Goal: Task Accomplishment & Management: Manage account settings

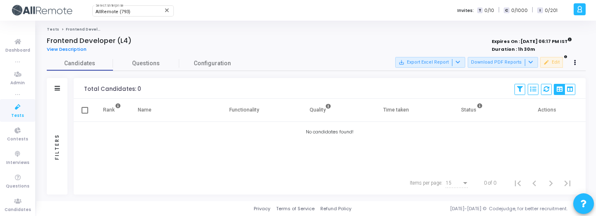
click at [57, 110] on div "Filters" at bounding box center [56, 146] width 7 height 91
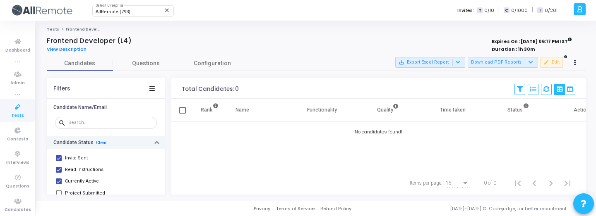
click at [99, 139] on button "Candidate Status Clear" at bounding box center [106, 143] width 118 height 13
click at [98, 141] on link "Clear" at bounding box center [101, 142] width 11 height 5
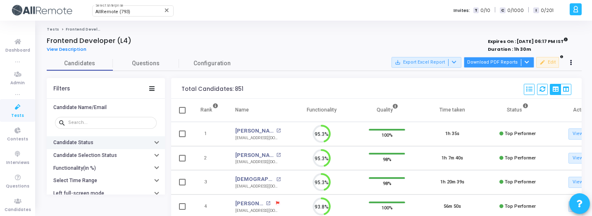
click at [503, 64] on button "Download PDF Reports" at bounding box center [499, 62] width 70 height 11
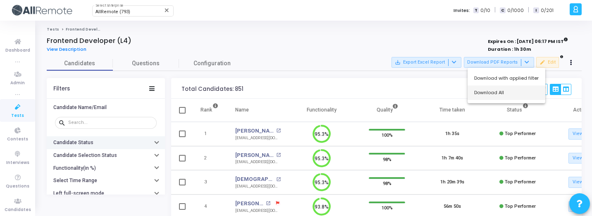
click at [500, 90] on button "Download All" at bounding box center [507, 93] width 78 height 14
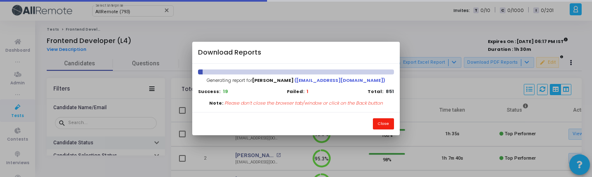
click at [385, 125] on button "Close" at bounding box center [383, 123] width 21 height 11
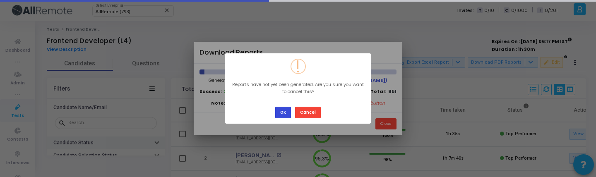
click at [290, 110] on button "OK" at bounding box center [283, 112] width 16 height 11
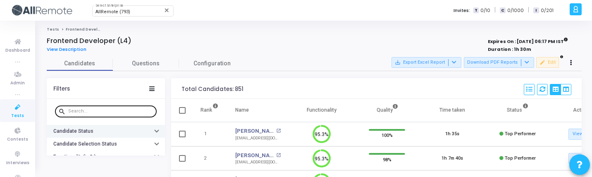
scroll to position [20, 0]
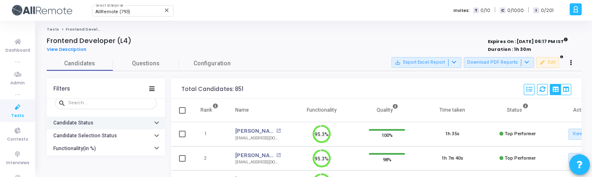
click at [155, 124] on div "button" at bounding box center [156, 123] width 3 height 4
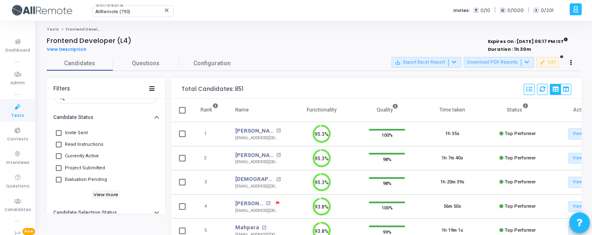
scroll to position [4, 4]
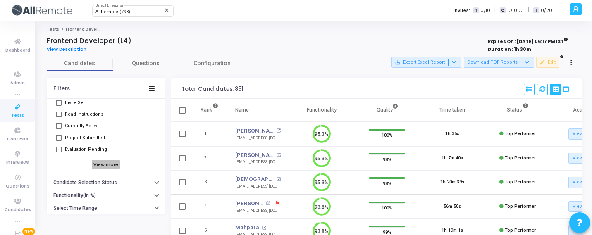
click at [110, 163] on h6 "View more" at bounding box center [106, 164] width 29 height 9
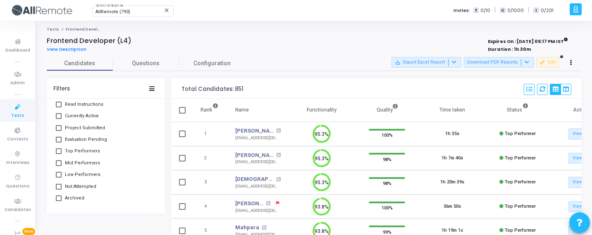
scroll to position [73, 0]
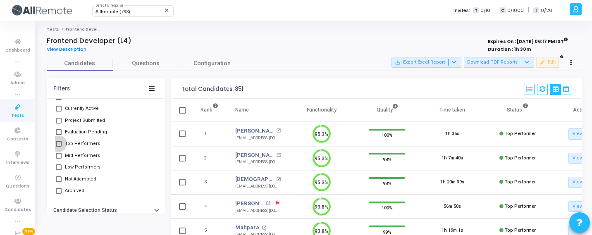
click at [87, 143] on span "Top Performers" at bounding box center [82, 144] width 35 height 10
click at [59, 147] on input "Top Performers" at bounding box center [58, 147] width 0 height 0
checkbox input "true"
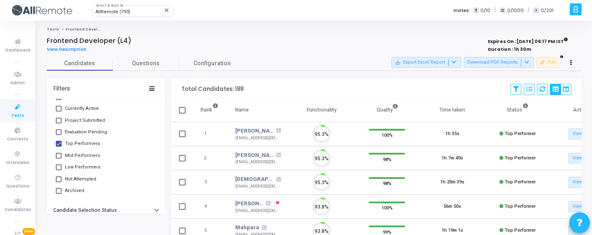
scroll to position [17, 21]
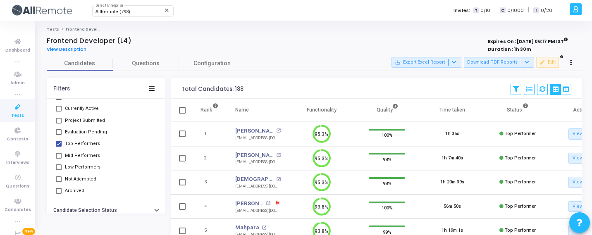
click at [85, 154] on span "Mid Performers" at bounding box center [82, 156] width 35 height 10
click at [59, 159] on input "Mid Performers" at bounding box center [58, 159] width 0 height 0
checkbox input "true"
click at [85, 169] on span "Low Performers" at bounding box center [83, 168] width 36 height 10
click at [59, 170] on input "Low Performers" at bounding box center [58, 170] width 0 height 0
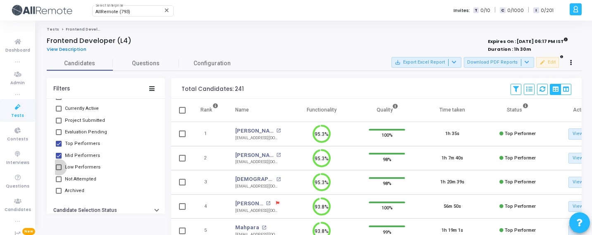
checkbox input "true"
click at [87, 158] on span "Mid Performers" at bounding box center [82, 156] width 35 height 10
click at [59, 159] on input "Mid Performers" at bounding box center [58, 159] width 0 height 0
checkbox input "false"
click at [79, 168] on span "Low Performers" at bounding box center [83, 168] width 36 height 10
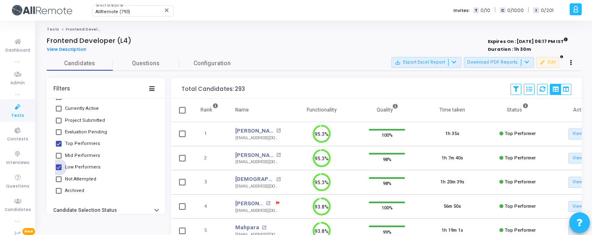
click at [59, 170] on input "Low Performers" at bounding box center [58, 170] width 0 height 0
checkbox input "false"
click at [86, 177] on span "Not Attempted" at bounding box center [80, 180] width 31 height 10
click at [59, 182] on input "Not Attempted" at bounding box center [58, 182] width 0 height 0
click at [86, 177] on span "Not Attempted" at bounding box center [80, 180] width 31 height 10
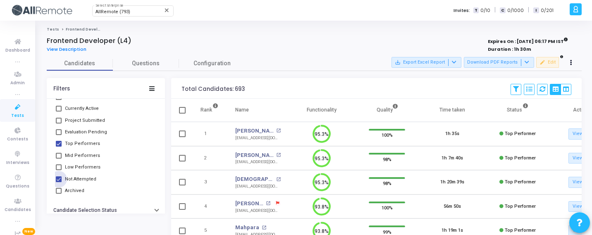
click at [59, 182] on input "Not Attempted" at bounding box center [58, 182] width 0 height 0
checkbox input "false"
click at [498, 58] on button "Download PDF Reports" at bounding box center [499, 62] width 70 height 11
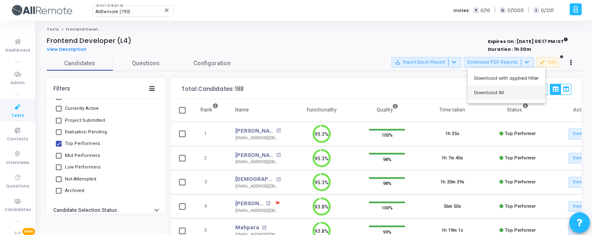
click at [494, 98] on button "Download All" at bounding box center [507, 93] width 78 height 14
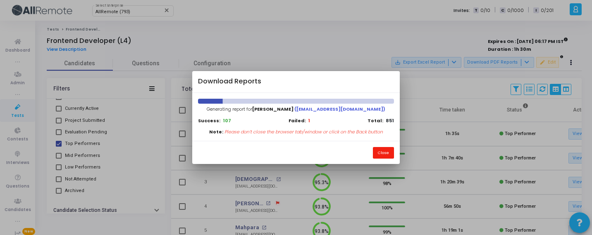
click at [384, 151] on button "Close" at bounding box center [383, 152] width 21 height 11
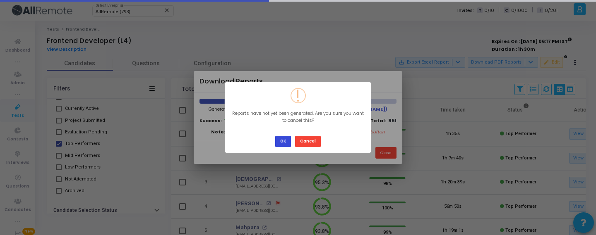
click at [285, 139] on button "OK" at bounding box center [283, 141] width 16 height 11
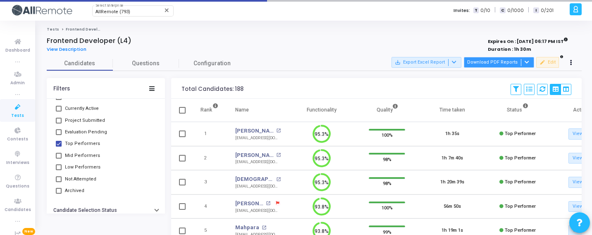
click at [504, 66] on button "Download PDF Reports" at bounding box center [499, 62] width 70 height 11
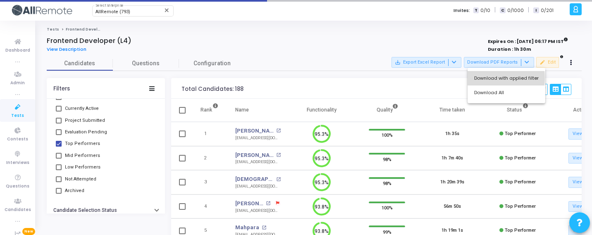
click at [496, 78] on button "Download with applied filter" at bounding box center [507, 78] width 78 height 14
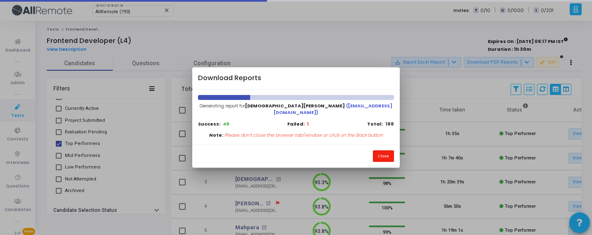
click at [383, 151] on button "Close" at bounding box center [383, 156] width 21 height 11
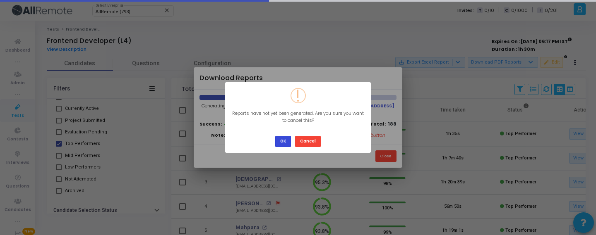
click at [283, 144] on button "OK" at bounding box center [283, 141] width 16 height 11
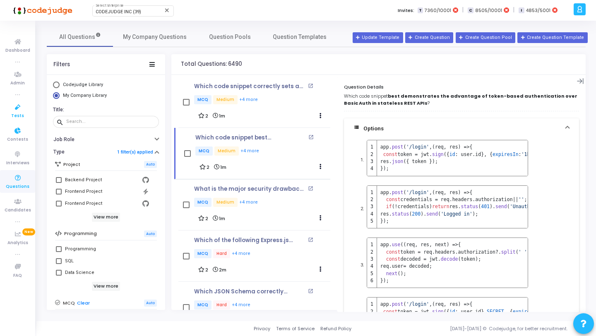
click at [23, 115] on link "Tests" at bounding box center [17, 110] width 35 height 23
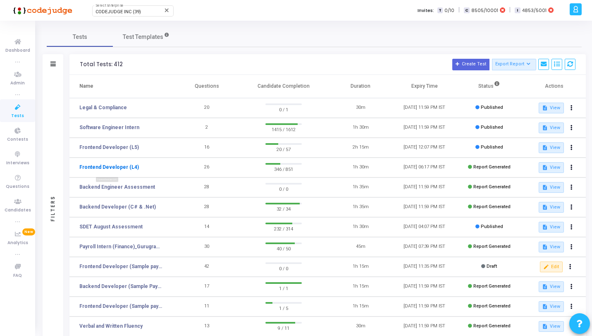
click at [122, 165] on link "Frontend Developer (L4)" at bounding box center [109, 166] width 60 height 7
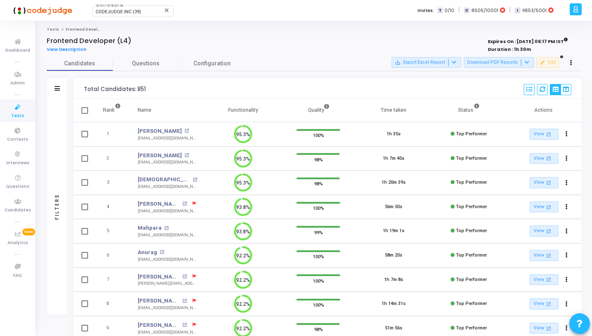
click at [217, 160] on td "95.3%" at bounding box center [243, 158] width 75 height 24
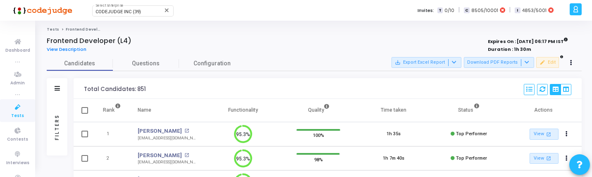
click at [61, 130] on div "Filters" at bounding box center [57, 127] width 21 height 57
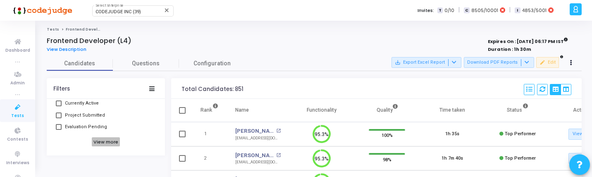
click at [110, 139] on h6 "View more" at bounding box center [106, 141] width 29 height 9
click at [82, 118] on span "Mid Performers" at bounding box center [82, 123] width 35 height 10
click at [59, 126] on input "Mid Performers" at bounding box center [58, 126] width 0 height 0
checkbox input "true"
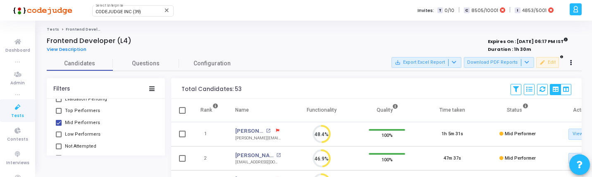
click at [84, 133] on span "Low Performers" at bounding box center [83, 134] width 36 height 10
click at [59, 137] on input "Low Performers" at bounding box center [58, 137] width 0 height 0
checkbox input "true"
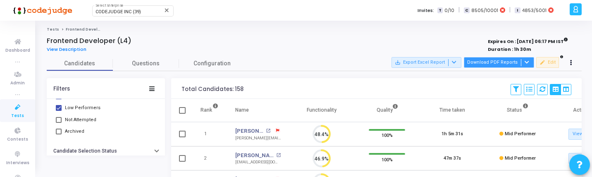
click at [486, 66] on button "Download PDF Reports" at bounding box center [499, 62] width 70 height 11
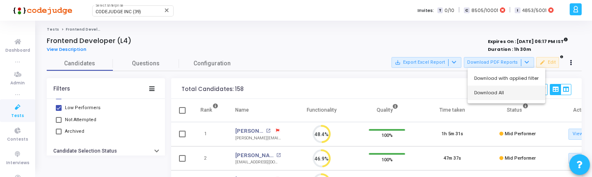
click at [486, 94] on button "Download All" at bounding box center [507, 93] width 78 height 14
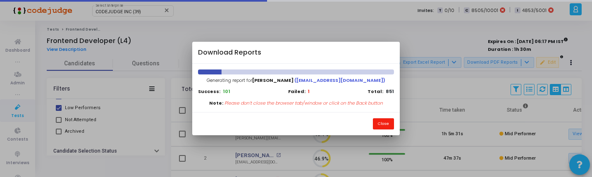
click at [389, 124] on button "Close" at bounding box center [383, 123] width 21 height 11
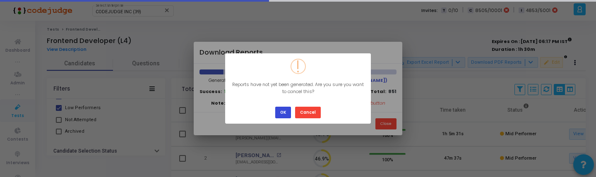
click at [284, 115] on button "OK" at bounding box center [283, 112] width 16 height 11
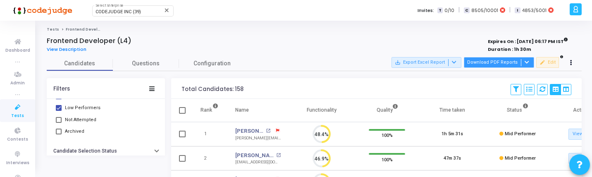
click at [515, 65] on button "Download PDF Reports" at bounding box center [499, 62] width 70 height 11
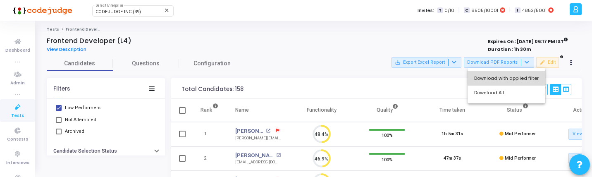
click at [517, 78] on button "Download with applied filter" at bounding box center [507, 78] width 78 height 14
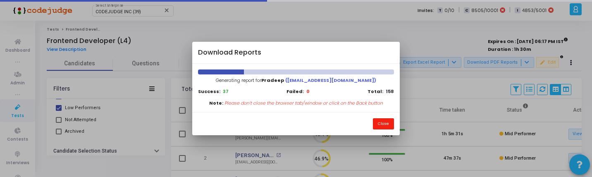
click at [380, 125] on button "Close" at bounding box center [383, 123] width 21 height 11
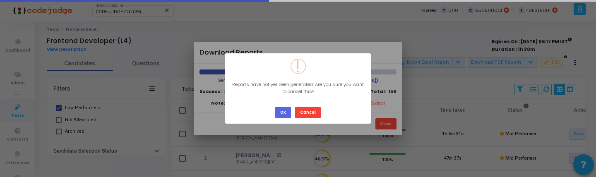
drag, startPoint x: 285, startPoint y: 108, endPoint x: 305, endPoint y: 65, distance: 47.0
click at [305, 65] on div "? ! i × Reports have not yet been generated. Are you sure you want to cancel th…" at bounding box center [298, 88] width 146 height 71
click at [286, 115] on button "OK" at bounding box center [283, 112] width 16 height 11
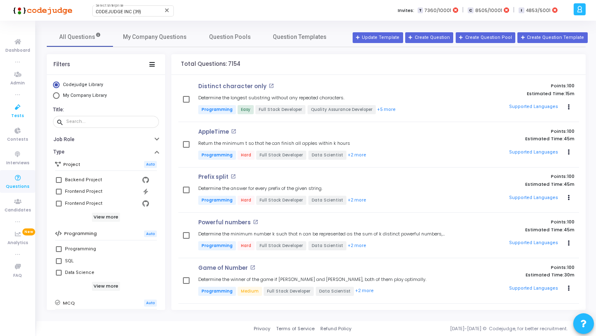
click at [7, 110] on link "Tests" at bounding box center [17, 110] width 35 height 23
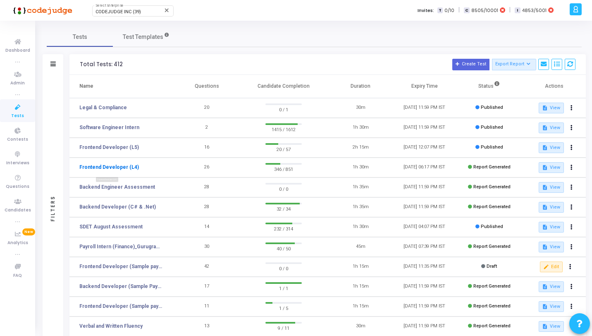
click at [122, 166] on link "Frontend Developer (L4)" at bounding box center [109, 166] width 60 height 7
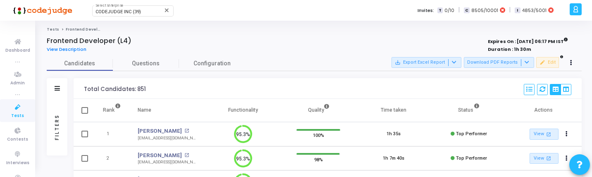
click at [53, 133] on div "Filters" at bounding box center [56, 126] width 7 height 91
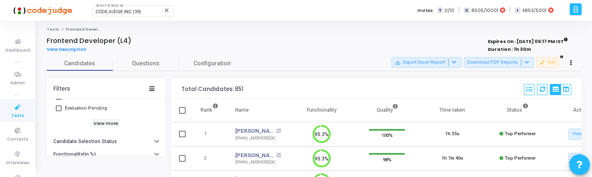
scroll to position [98, 0]
click at [103, 124] on h6 "View more" at bounding box center [106, 121] width 29 height 9
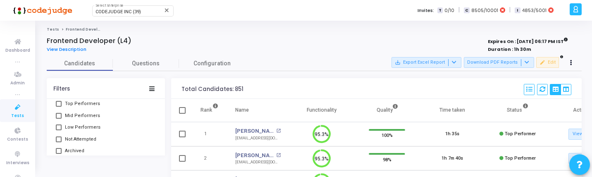
scroll to position [107, 0]
click at [86, 109] on span "Top Performers" at bounding box center [82, 110] width 35 height 10
click at [59, 113] on input "Top Performers" at bounding box center [58, 113] width 0 height 0
checkbox input "true"
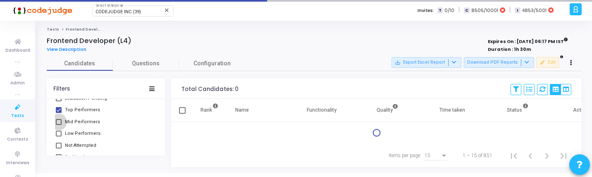
click at [85, 120] on span "Mid Performers" at bounding box center [82, 122] width 35 height 10
click at [59, 125] on input "Mid Performers" at bounding box center [58, 125] width 0 height 0
checkbox input "true"
click at [84, 132] on span "Low Performers" at bounding box center [83, 134] width 36 height 10
click at [59, 137] on input "Low Performers" at bounding box center [58, 137] width 0 height 0
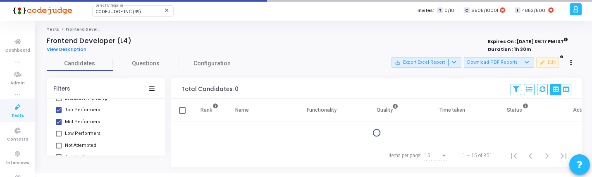
checkbox input "true"
click at [84, 141] on span "Not Attempted" at bounding box center [80, 146] width 31 height 10
click at [59, 148] on input "Not Attempted" at bounding box center [58, 148] width 0 height 0
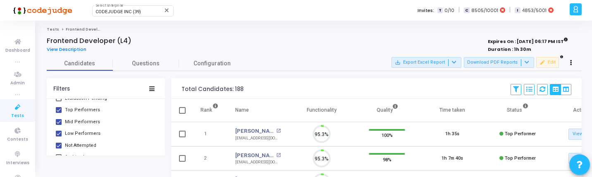
scroll to position [17, 21]
click at [86, 142] on span "Not Attempted" at bounding box center [80, 146] width 31 height 10
click at [59, 148] on input "Not Attempted" at bounding box center [58, 148] width 0 height 0
click at [86, 143] on span "Not Attempted" at bounding box center [80, 146] width 31 height 10
click at [59, 148] on input "Not Attempted" at bounding box center [58, 148] width 0 height 0
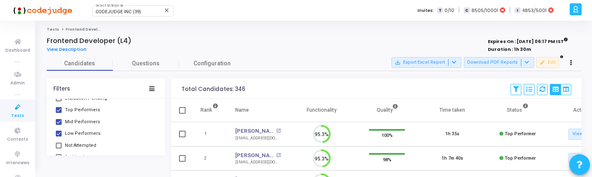
checkbox input "true"
click at [87, 128] on mat-checkbox "Low Performers" at bounding box center [106, 134] width 102 height 12
click at [86, 121] on span "Mid Performers" at bounding box center [82, 122] width 35 height 10
click at [59, 125] on input "Mid Performers" at bounding box center [58, 125] width 0 height 0
checkbox input "false"
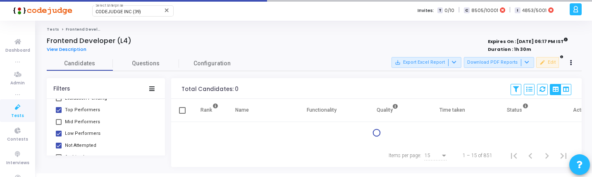
click at [86, 111] on span "Top Performers" at bounding box center [82, 110] width 35 height 10
click at [59, 113] on input "Top Performers" at bounding box center [58, 113] width 0 height 0
checkbox input "false"
click at [86, 135] on span "Low Performers" at bounding box center [83, 134] width 36 height 10
click at [59, 137] on input "Low Performers" at bounding box center [58, 137] width 0 height 0
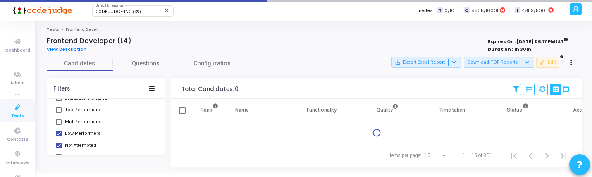
checkbox input "false"
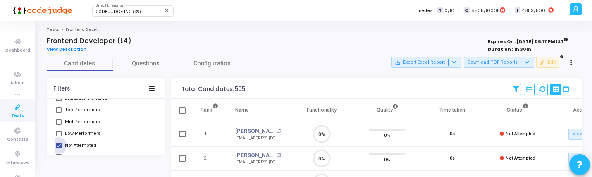
click at [72, 144] on span "Not Attempted" at bounding box center [80, 146] width 31 height 10
click at [59, 148] on input "Not Attempted" at bounding box center [58, 148] width 0 height 0
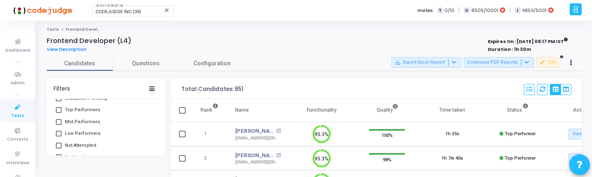
click at [73, 146] on span "Not Attempted" at bounding box center [80, 146] width 31 height 10
click at [59, 148] on input "Not Attempted" at bounding box center [58, 148] width 0 height 0
checkbox input "true"
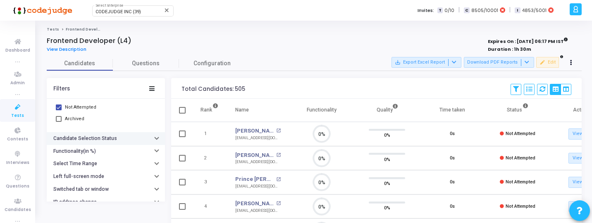
click at [127, 139] on button "Candidate Selection Status" at bounding box center [106, 138] width 118 height 13
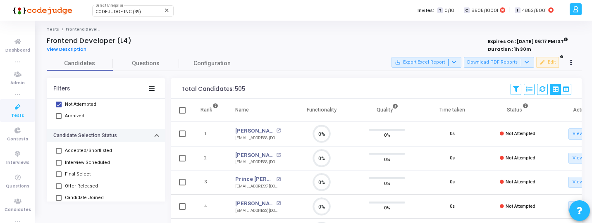
click at [130, 137] on button "Candidate Selection Status" at bounding box center [106, 135] width 118 height 13
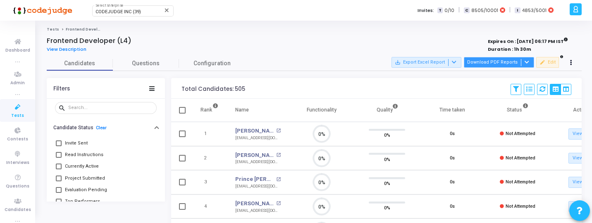
click at [492, 66] on button "Download PDF Reports" at bounding box center [499, 62] width 70 height 11
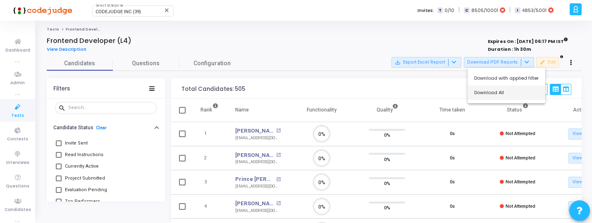
click at [490, 91] on button "Download All" at bounding box center [507, 93] width 78 height 14
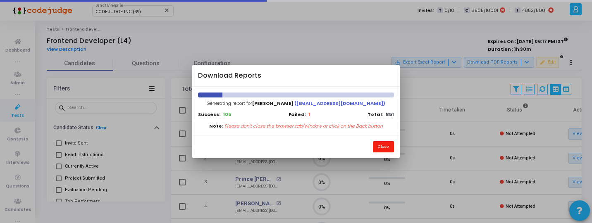
click at [385, 148] on button "Close" at bounding box center [383, 146] width 21 height 11
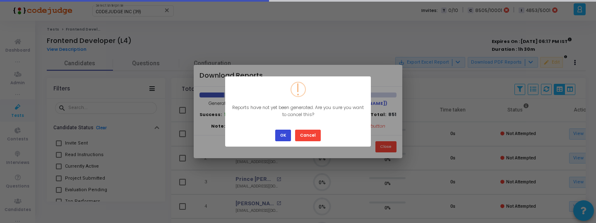
click at [279, 136] on button "OK" at bounding box center [283, 135] width 16 height 11
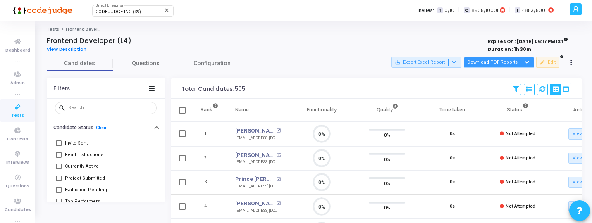
click at [506, 63] on button "Download PDF Reports" at bounding box center [499, 62] width 70 height 11
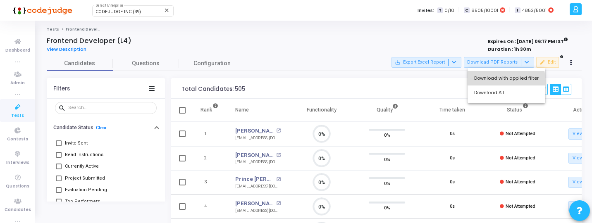
click at [506, 83] on button "Download with applied filter" at bounding box center [507, 78] width 78 height 14
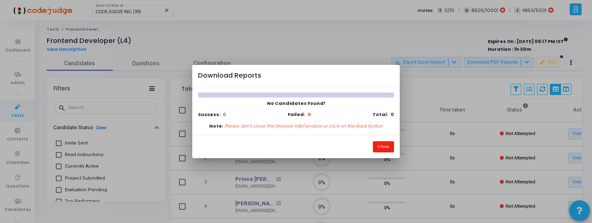
click at [383, 141] on button "Close" at bounding box center [383, 146] width 21 height 11
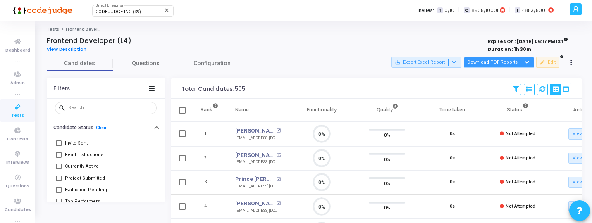
click at [477, 62] on button "Download PDF Reports" at bounding box center [499, 62] width 70 height 11
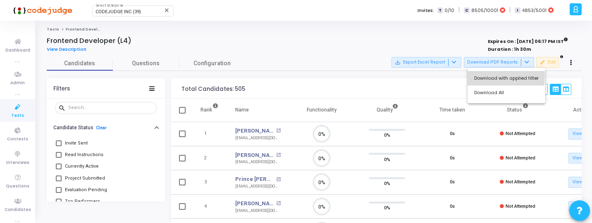
click at [477, 75] on button "Download with applied filter" at bounding box center [507, 78] width 78 height 14
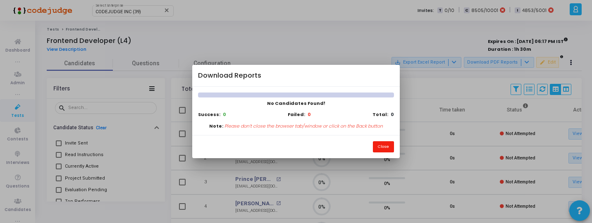
click at [378, 148] on button "Close" at bounding box center [383, 146] width 21 height 11
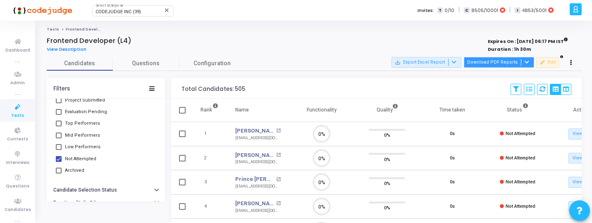
click at [505, 67] on button "Download PDF Reports" at bounding box center [499, 62] width 70 height 11
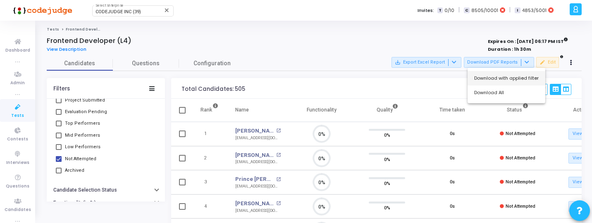
drag, startPoint x: 515, startPoint y: 90, endPoint x: 511, endPoint y: 81, distance: 9.5
click at [511, 81] on div "Download with applied filter Download All" at bounding box center [507, 86] width 78 height 36
click at [511, 81] on div "Save View Delete View Select S No Name Questions Functionality Quality Time Tak…" at bounding box center [541, 89] width 61 height 18
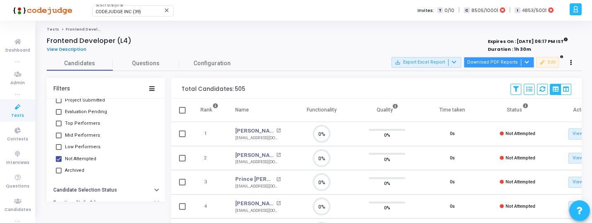
click at [493, 61] on button "Download PDF Reports" at bounding box center [499, 62] width 70 height 11
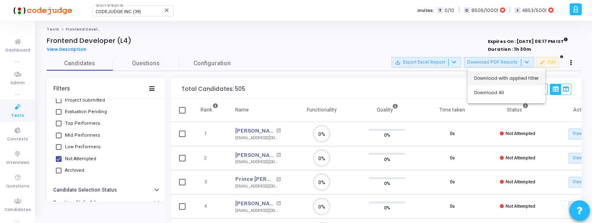
click at [493, 78] on button "Download with applied filter" at bounding box center [507, 78] width 78 height 14
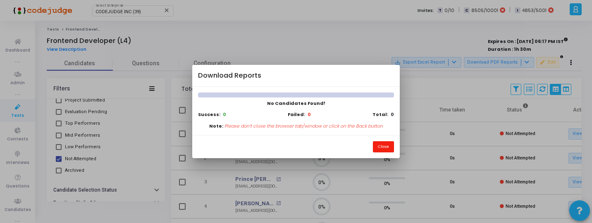
click at [387, 149] on button "Close" at bounding box center [383, 146] width 21 height 11
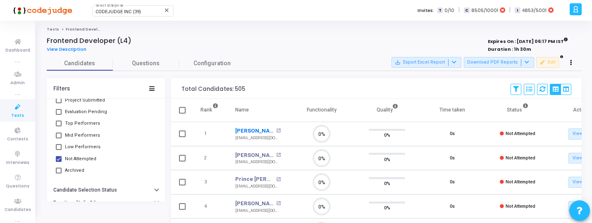
click at [256, 131] on link "Himanshu" at bounding box center [254, 131] width 39 height 8
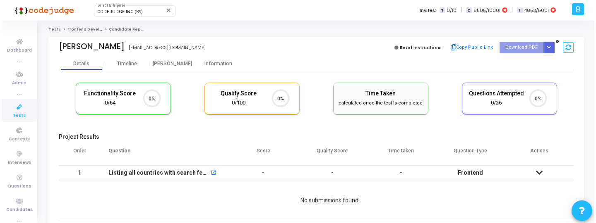
scroll to position [4, 4]
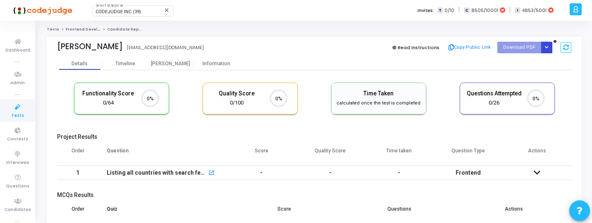
click at [548, 50] on button "Button group with nested dropdown" at bounding box center [547, 47] width 12 height 11
click at [333, 79] on div "Functionality Score 0/64 0% Quality Score 0/100 0% Time Taken calculated once t…" at bounding box center [314, 103] width 515 height 48
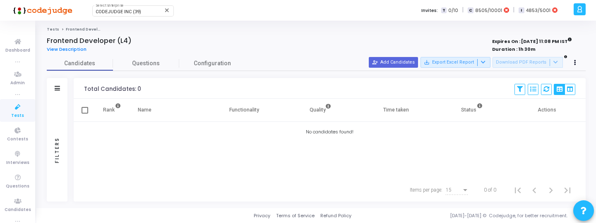
click at [55, 132] on div "Filters" at bounding box center [56, 150] width 7 height 91
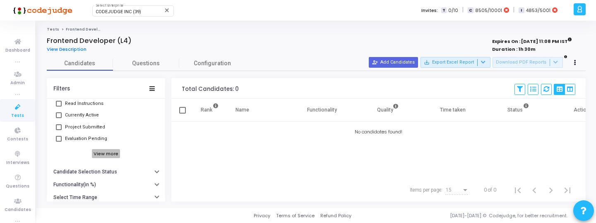
click at [107, 156] on h6 "View more" at bounding box center [106, 153] width 29 height 9
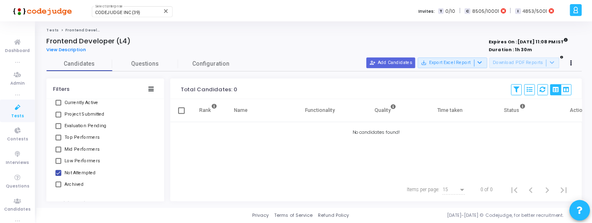
scroll to position [87, 0]
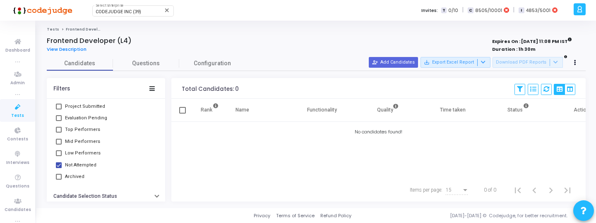
click at [83, 165] on span "Not Attempted" at bounding box center [80, 165] width 31 height 10
click at [59, 168] on input "Not Attempted" at bounding box center [58, 168] width 0 height 0
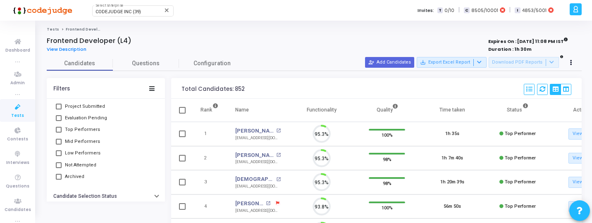
scroll to position [17, 21]
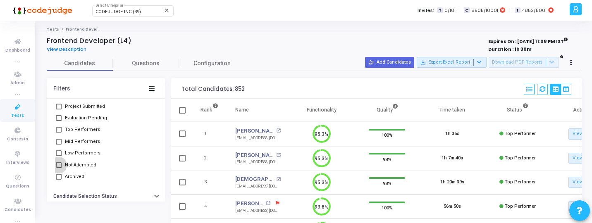
click at [85, 164] on span "Not Attempted" at bounding box center [80, 165] width 31 height 10
click at [59, 168] on input "Not Attempted" at bounding box center [58, 168] width 0 height 0
checkbox input "true"
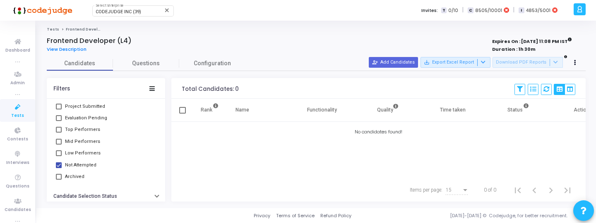
click at [91, 153] on span "Low Performers" at bounding box center [83, 153] width 36 height 10
click at [59, 156] on input "Low Performers" at bounding box center [58, 156] width 0 height 0
checkbox input "true"
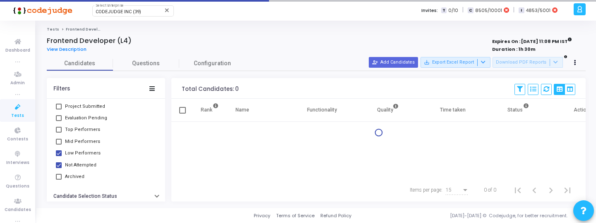
click at [83, 141] on span "Mid Performers" at bounding box center [82, 142] width 35 height 10
click at [59, 145] on input "Mid Performers" at bounding box center [58, 145] width 0 height 0
checkbox input "true"
click at [81, 129] on span "Top Performers" at bounding box center [82, 130] width 35 height 10
click at [59, 133] on input "Top Performers" at bounding box center [58, 133] width 0 height 0
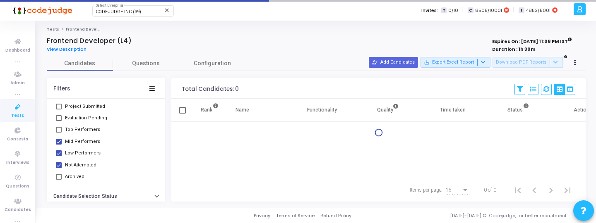
checkbox input "true"
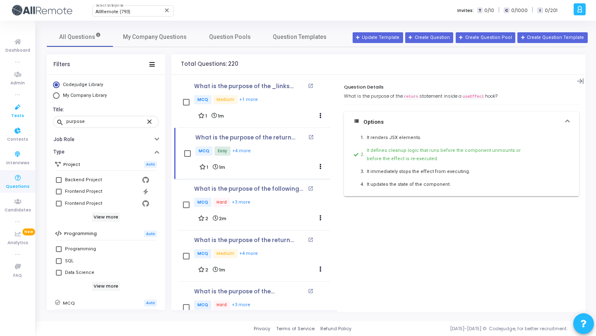
click at [17, 113] on span "Tests" at bounding box center [17, 116] width 13 height 7
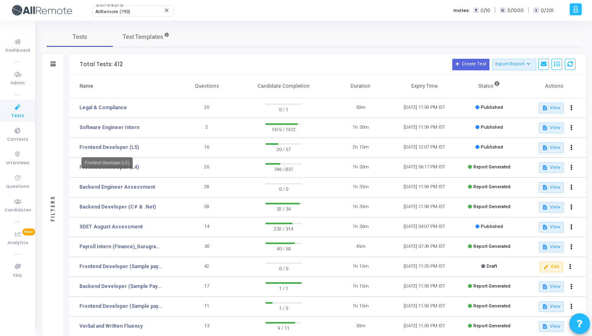
click at [115, 165] on div "Frontend Developer (L5)" at bounding box center [106, 162] width 51 height 11
click at [124, 166] on link "Frontend Developer (L4)" at bounding box center [109, 166] width 60 height 7
